Goal: Information Seeking & Learning: Learn about a topic

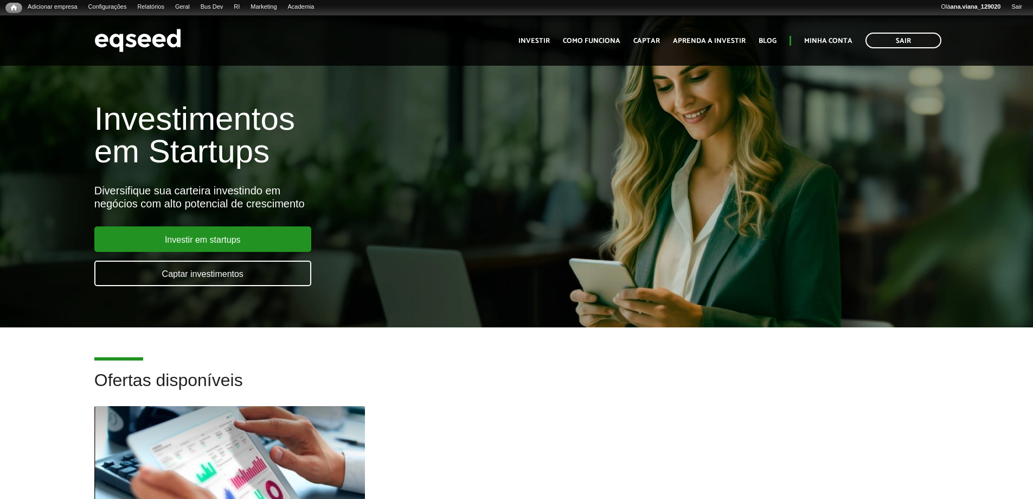
scroll to position [271, 0]
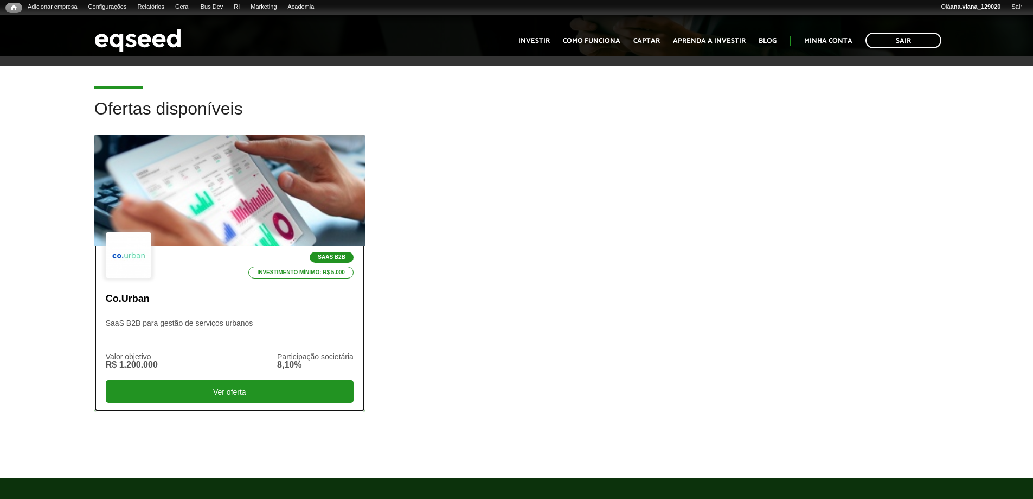
click at [265, 320] on p "SaaS B2B para gestão de serviços urbanos" at bounding box center [230, 329] width 248 height 23
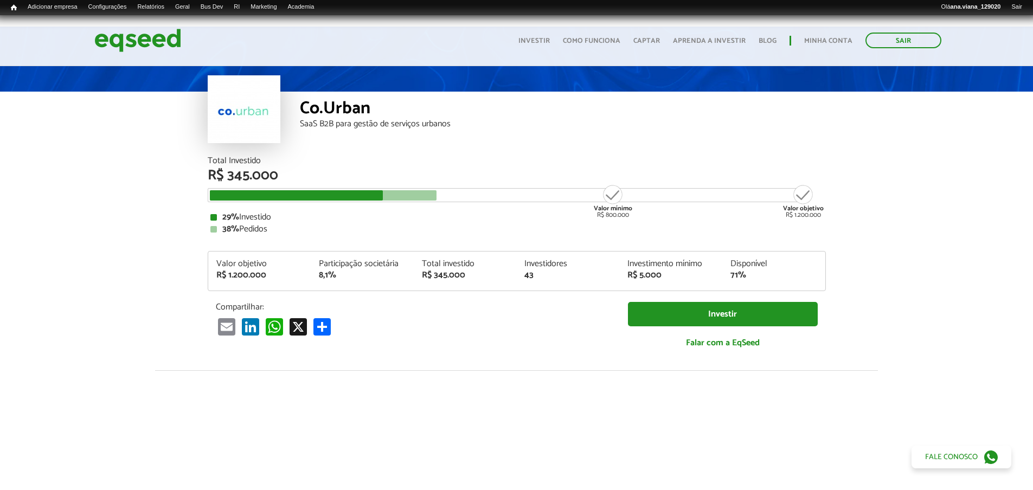
scroll to position [54, 0]
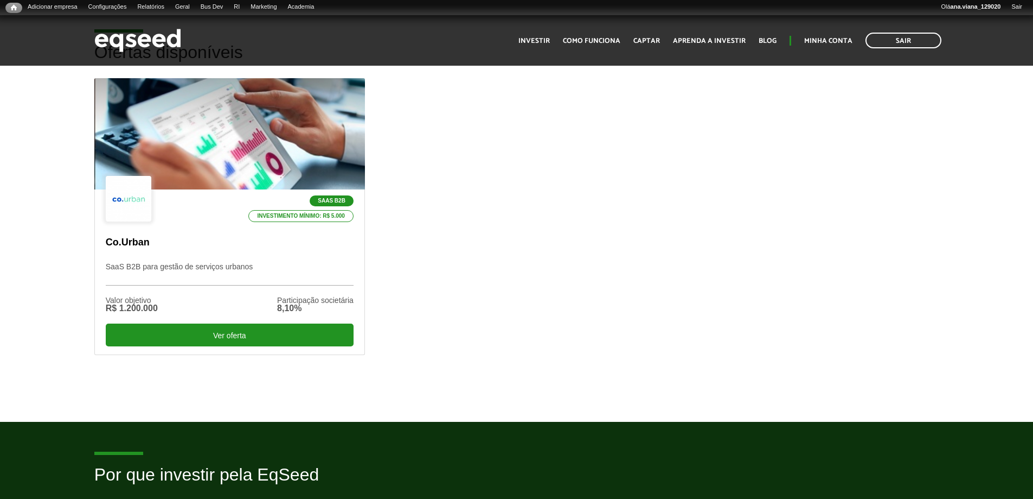
scroll to position [325, 0]
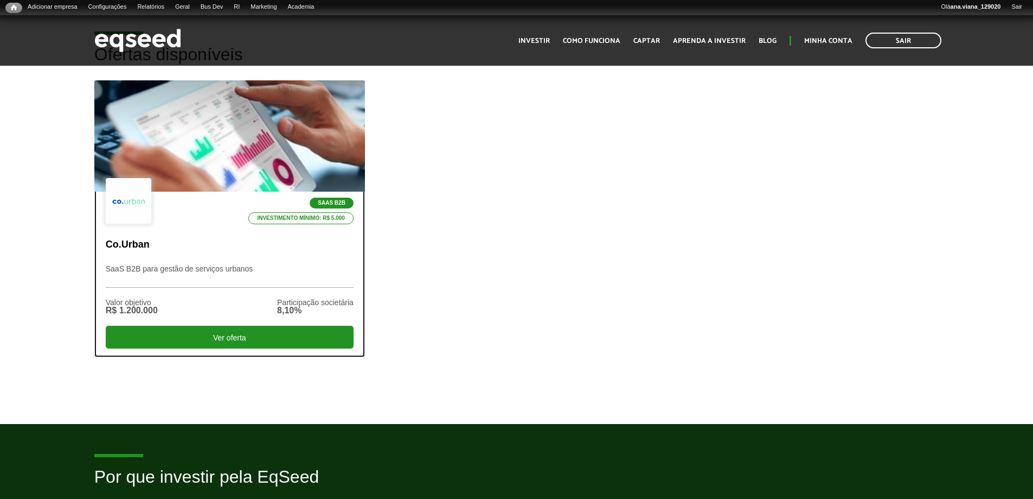
click at [343, 182] on div "SaaS B2B Investimento mínimo: R$ 5.000" at bounding box center [230, 201] width 248 height 47
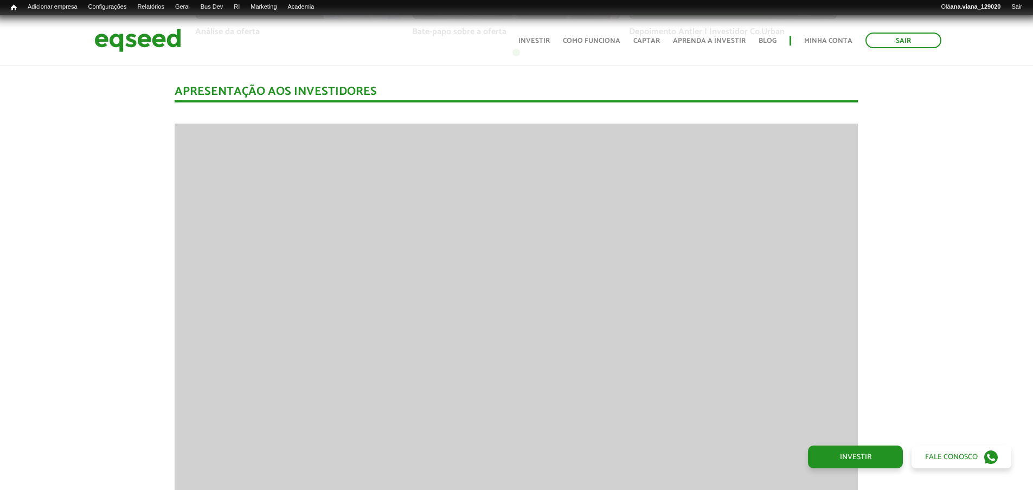
scroll to position [1085, 0]
